Goal: Information Seeking & Learning: Learn about a topic

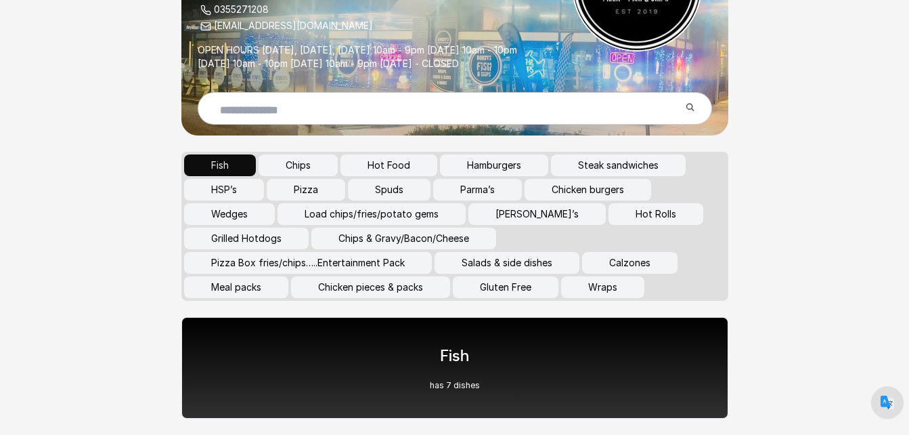
scroll to position [208, 0]
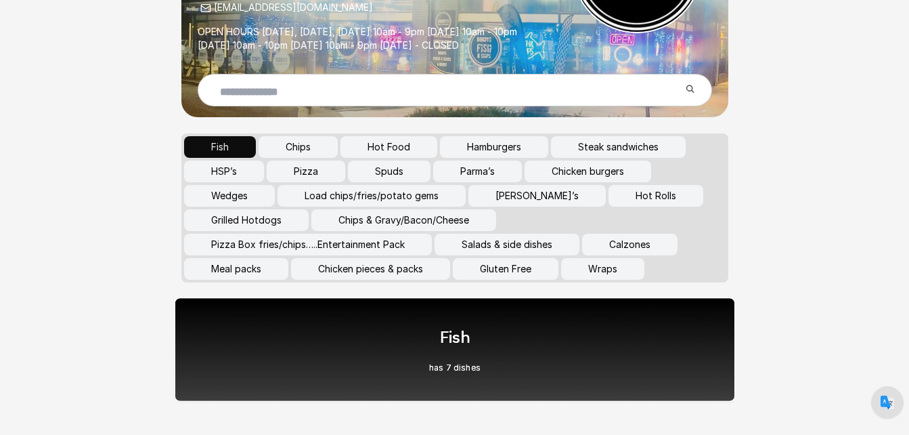
click at [469, 347] on div "Fish has 7 dishes" at bounding box center [454, 349] width 561 height 104
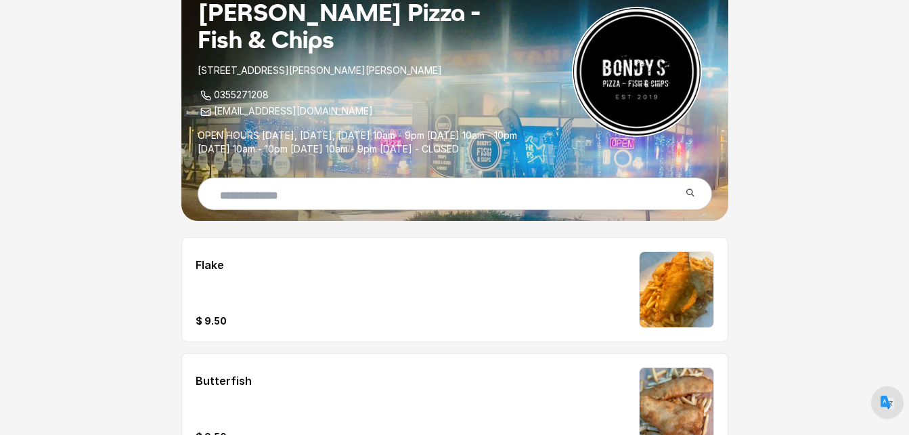
scroll to position [102, 0]
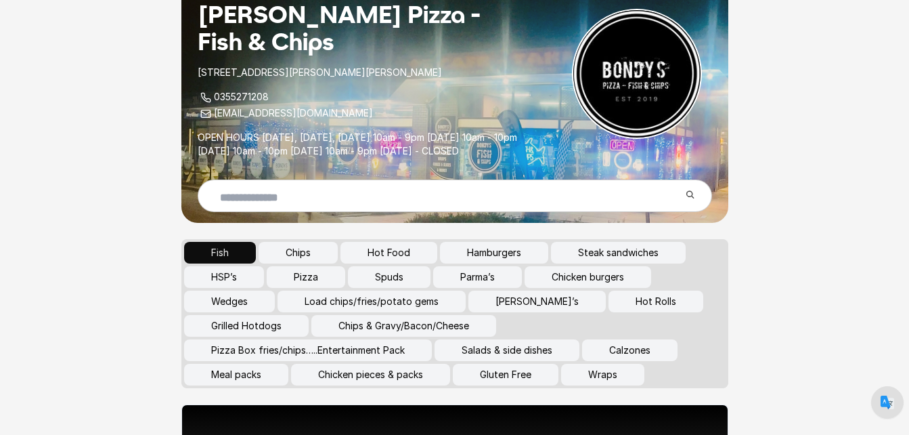
click at [355, 364] on button "Chicken pieces & packs" at bounding box center [370, 375] width 159 height 22
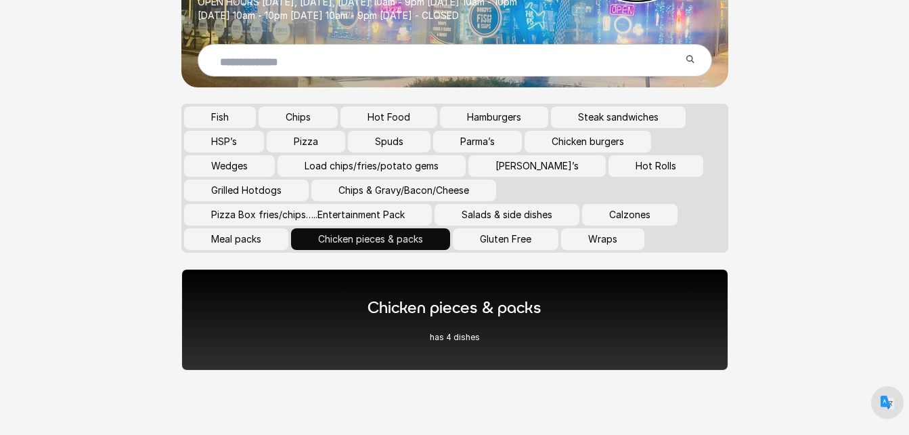
scroll to position [255, 0]
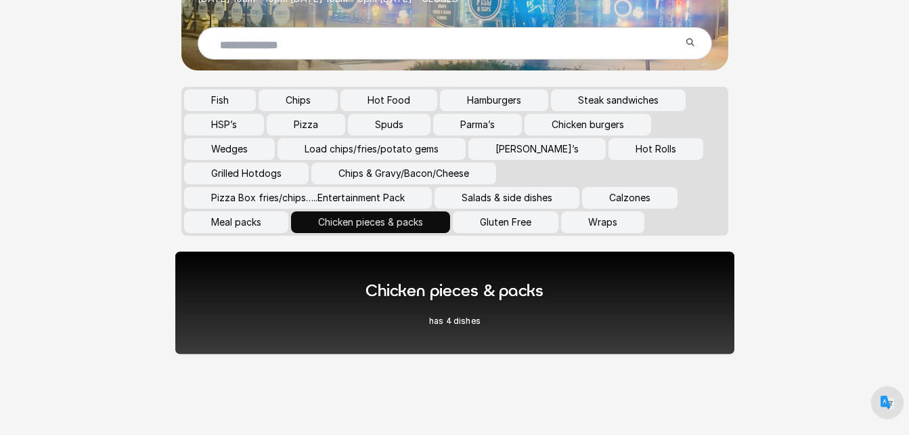
click at [500, 279] on h1 "Chicken pieces & packs" at bounding box center [455, 290] width 178 height 22
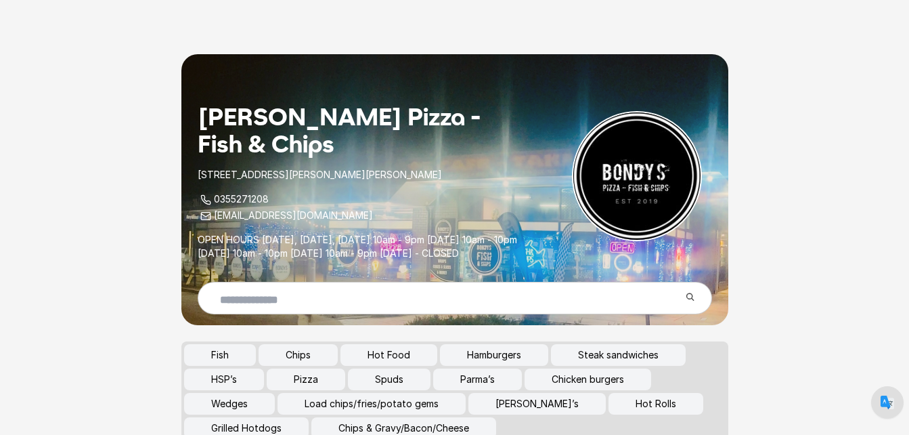
click at [392, 344] on button "Hot Food" at bounding box center [389, 355] width 97 height 22
click at [398, 344] on button "Hot Food" at bounding box center [389, 355] width 97 height 22
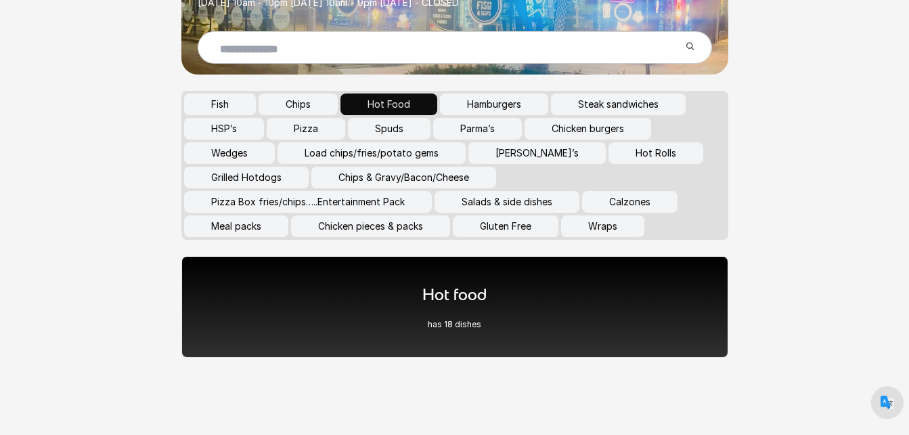
scroll to position [255, 0]
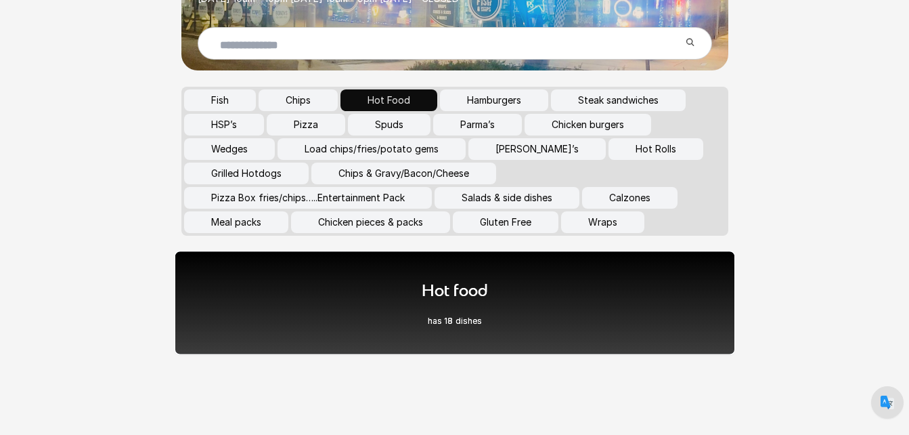
click at [472, 279] on h1 "Hot food" at bounding box center [455, 290] width 66 height 22
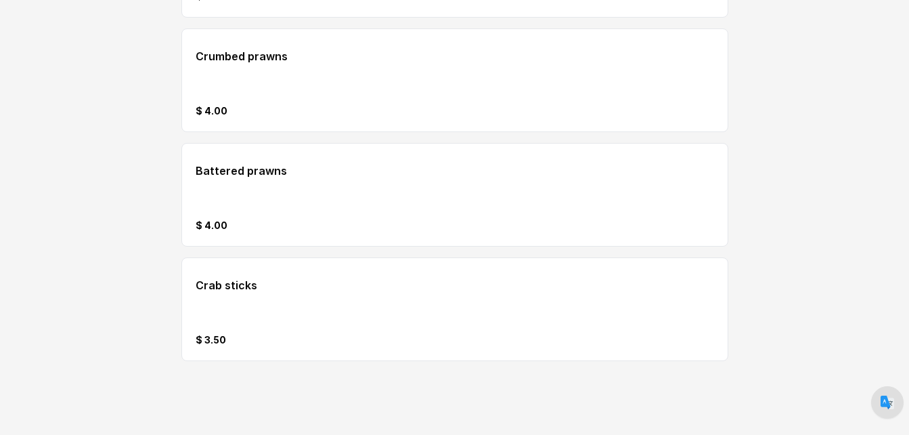
scroll to position [2041, 0]
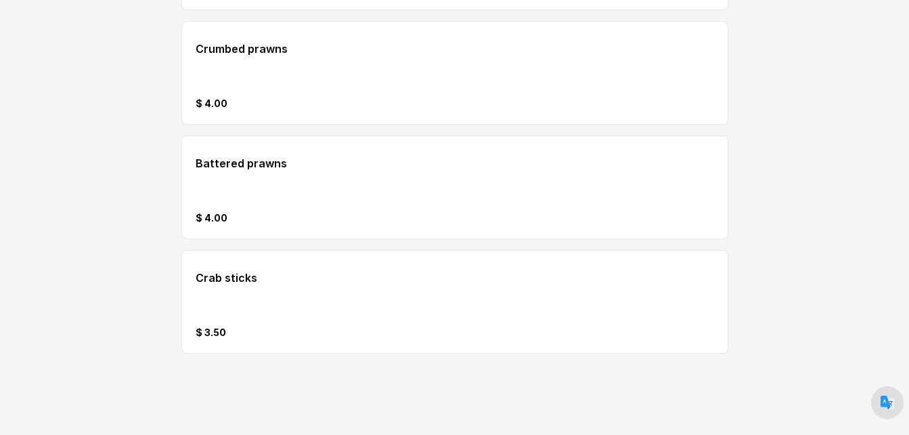
click at [452, 153] on div "Battered prawns $ 4.00" at bounding box center [411, 187] width 430 height 75
